Goal: Information Seeking & Learning: Understand process/instructions

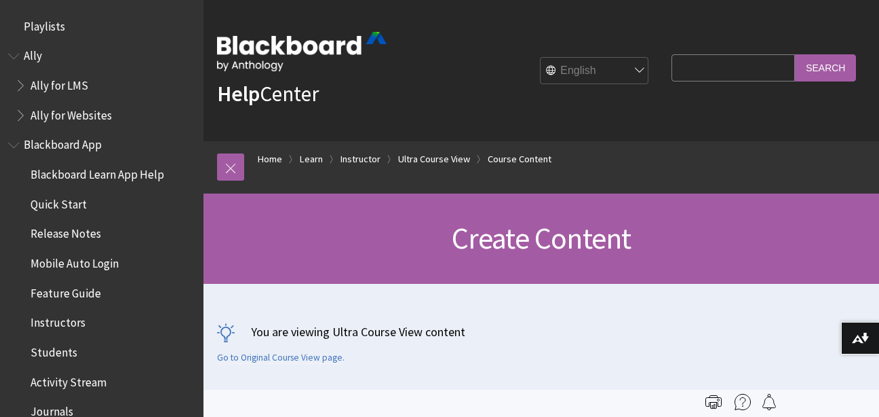
scroll to position [2036, 0]
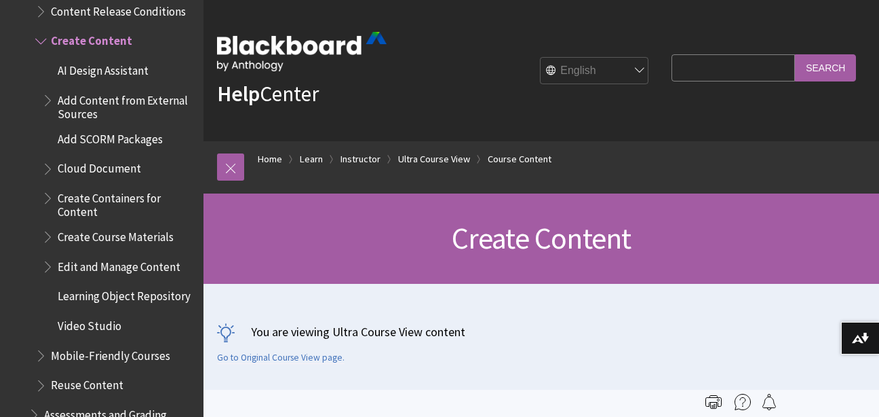
click at [108, 324] on span "Video Studio" at bounding box center [90, 323] width 64 height 18
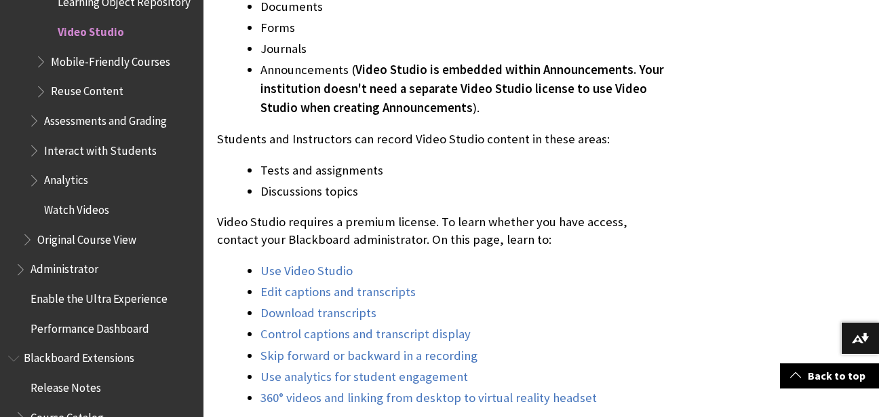
scroll to position [570, 0]
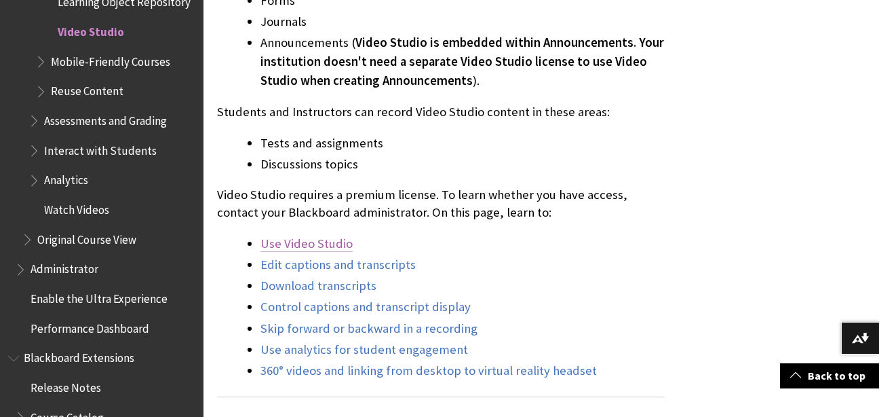
click at [330, 248] on link "Use Video Studio" at bounding box center [307, 243] width 92 height 16
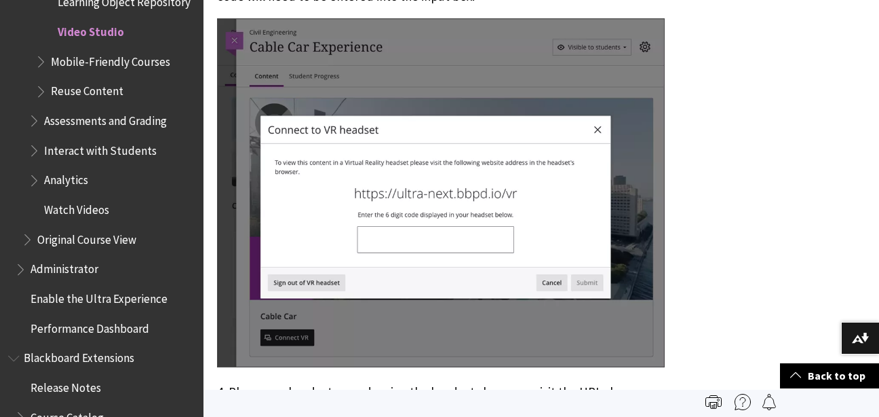
scroll to position [9599, 0]
